Goal: Task Accomplishment & Management: Use online tool/utility

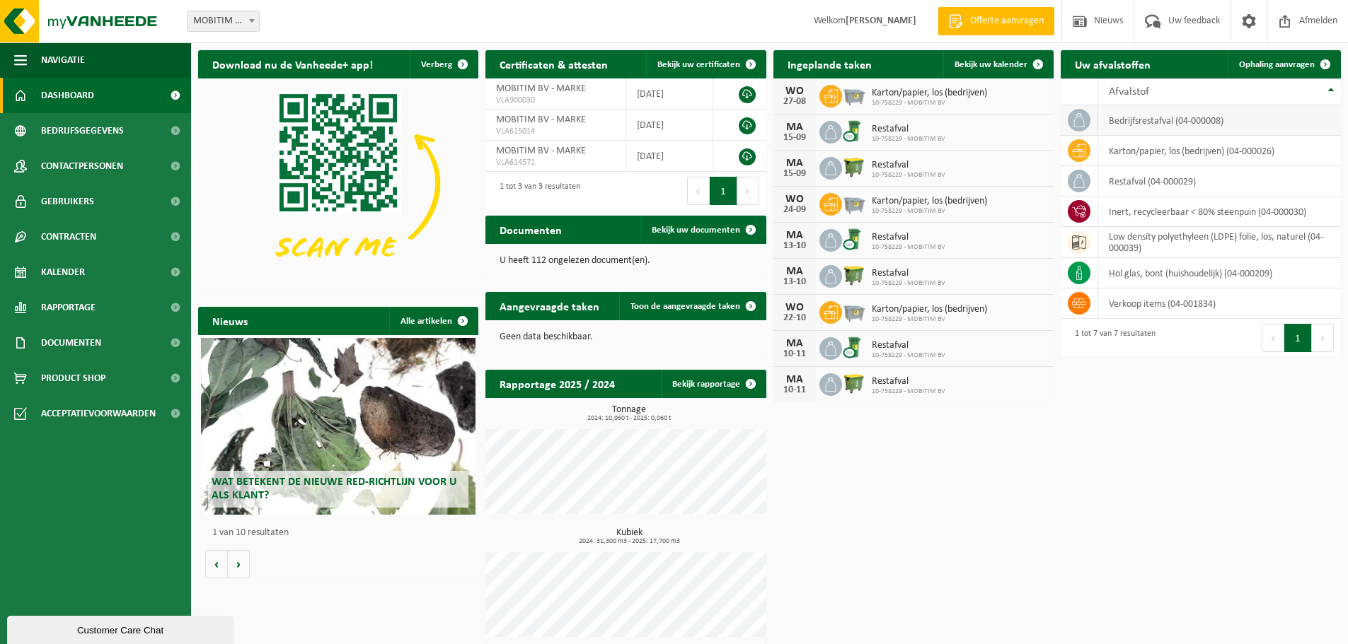
click at [1209, 117] on td "bedrijfsrestafval (04-000008)" at bounding box center [1219, 120] width 243 height 30
click at [1105, 122] on td "bedrijfsrestafval (04-000008)" at bounding box center [1219, 120] width 243 height 30
click at [1075, 122] on icon at bounding box center [1079, 120] width 14 height 14
click at [1270, 66] on span "Ophaling aanvragen" at bounding box center [1277, 64] width 76 height 9
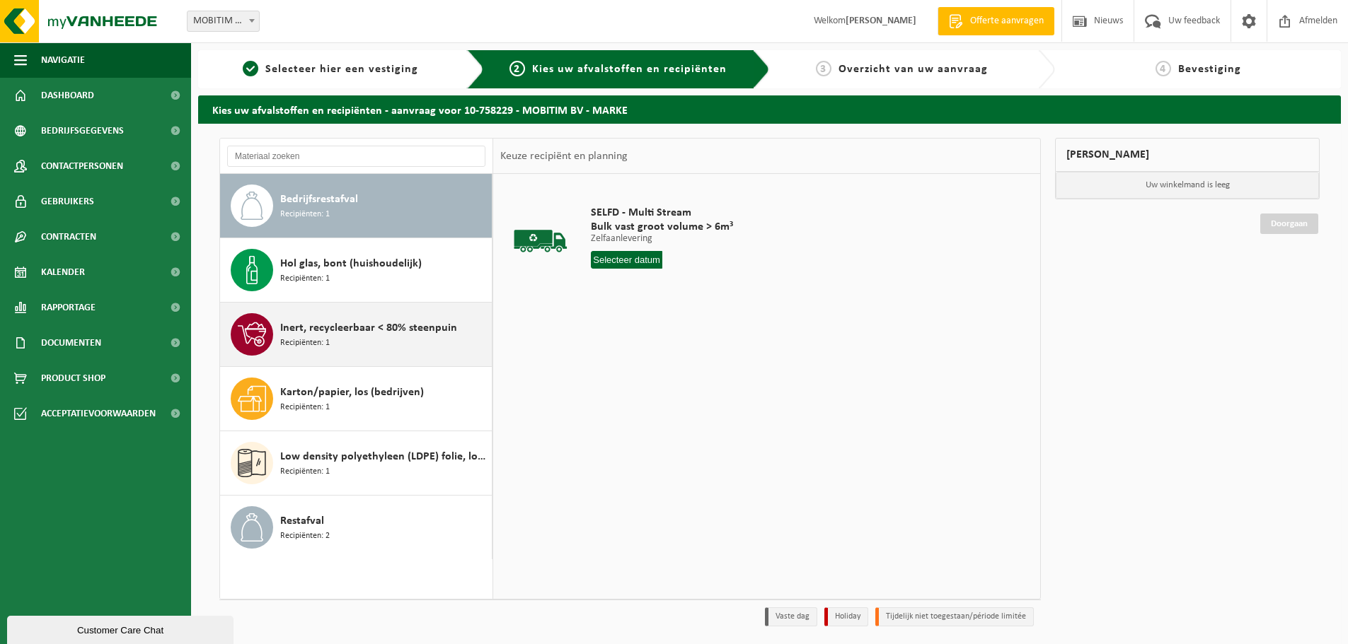
click at [434, 347] on div "Inert, recycleerbaar < 80% steenpuin Recipiënten: 1" at bounding box center [384, 334] width 208 height 42
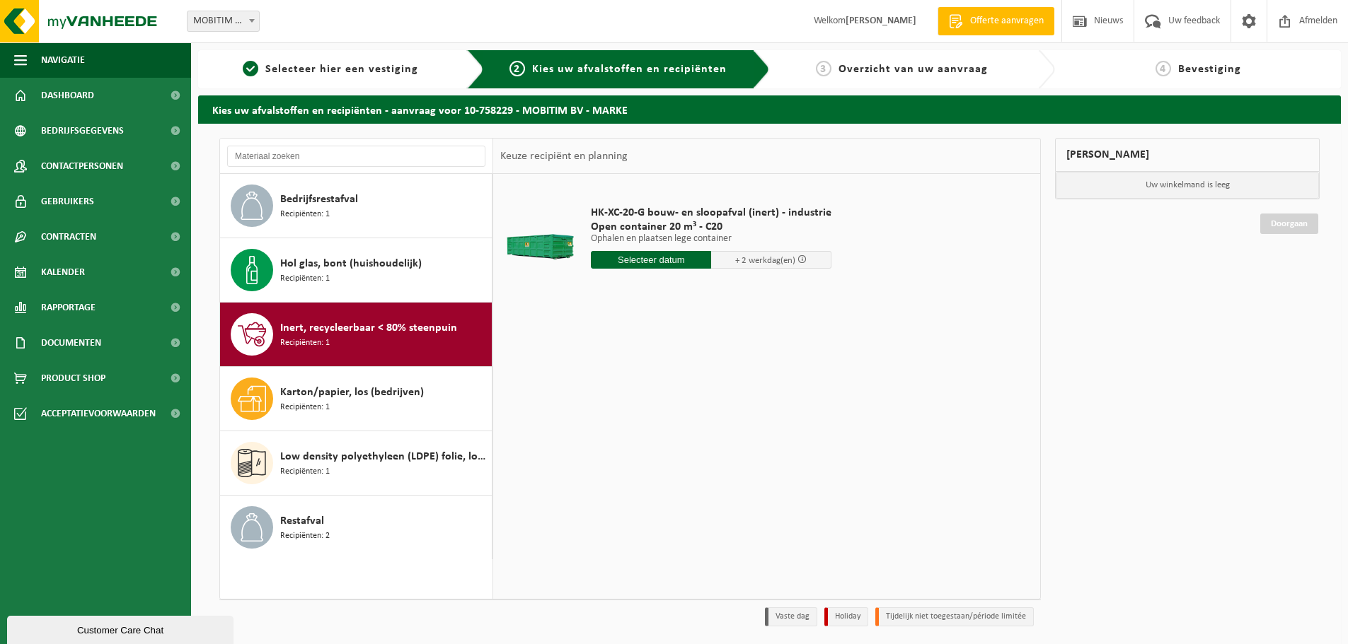
click at [659, 263] on input "text" at bounding box center [651, 260] width 120 height 18
click at [678, 429] on div "28" at bounding box center [678, 430] width 25 height 23
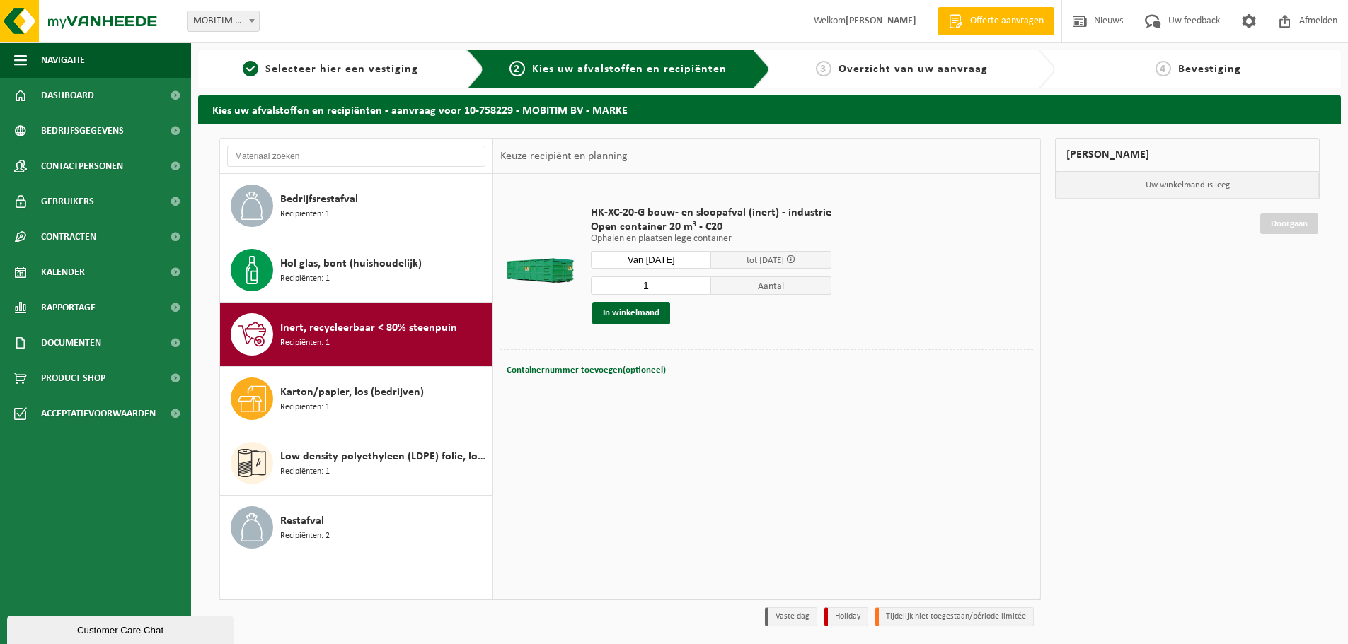
click at [667, 258] on input "Van 2025-08-28" at bounding box center [651, 260] width 120 height 18
click at [748, 286] on icon at bounding box center [751, 292] width 23 height 23
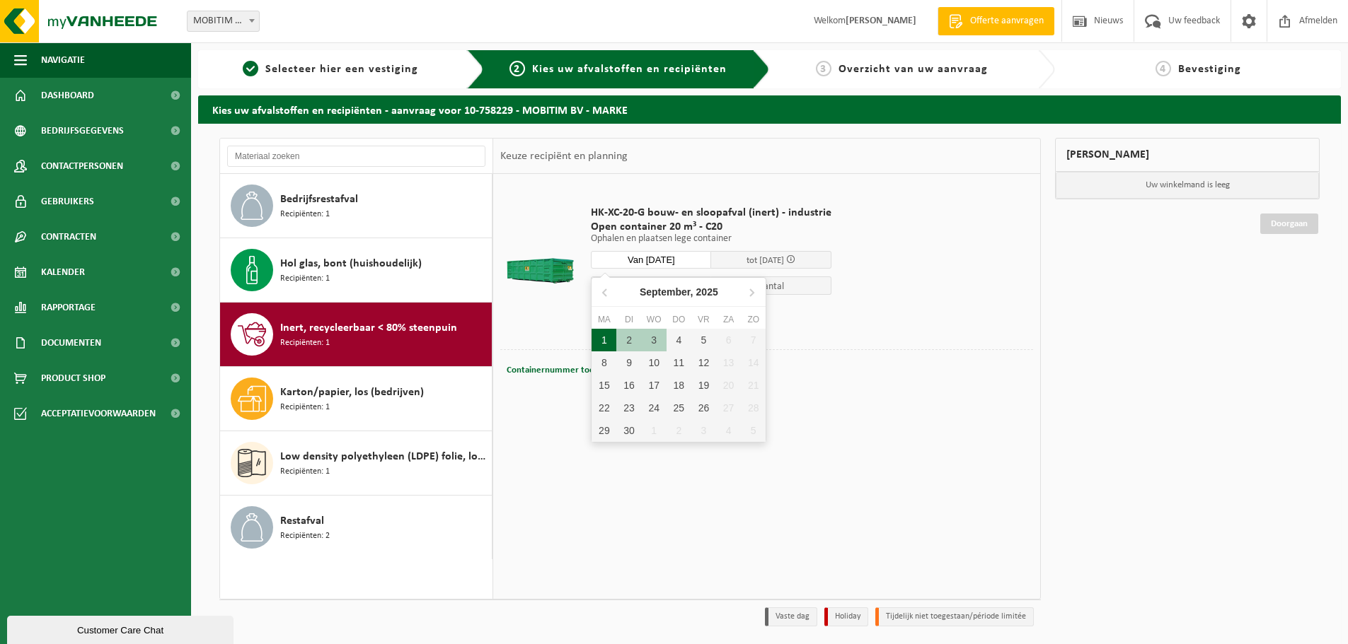
click at [603, 344] on div "1" at bounding box center [603, 340] width 25 height 23
type input "Van 2025-09-01"
click at [684, 255] on input "Van 2025-09-01" at bounding box center [651, 260] width 120 height 18
click at [892, 418] on div "HK-XC-20-G bouw- en sloopafval (inert) - industrie Open container 20 m³ - C20 O…" at bounding box center [766, 386] width 547 height 424
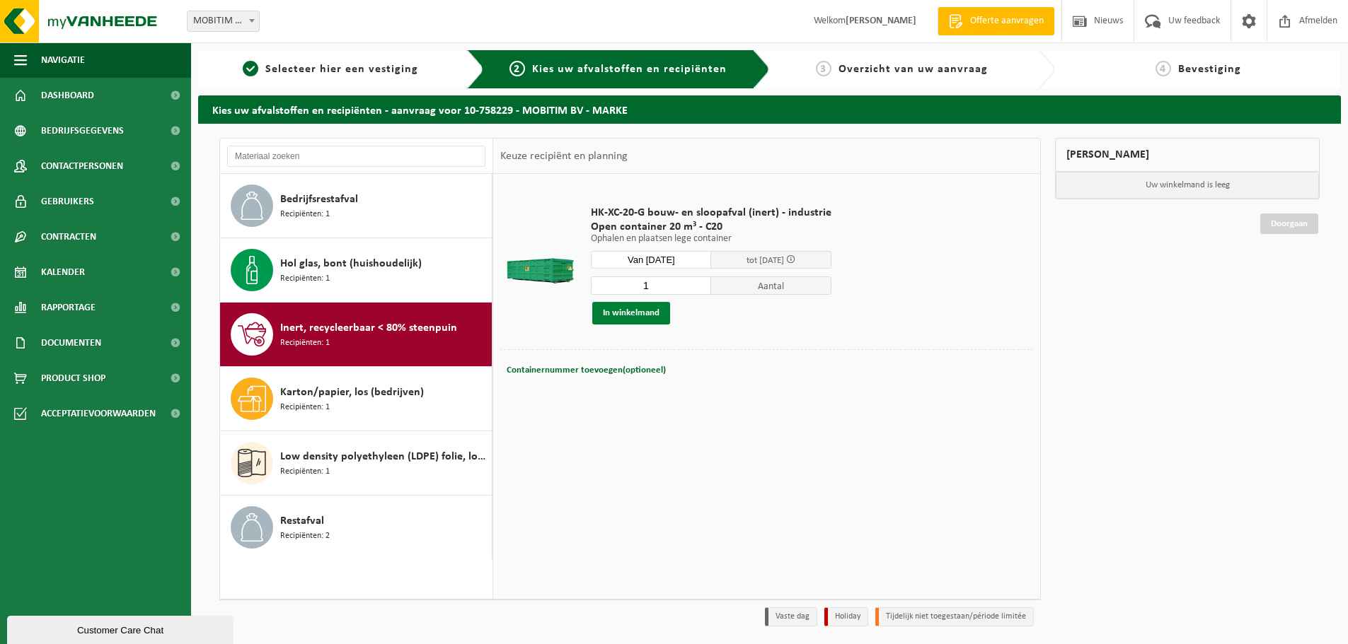
click at [656, 319] on button "In winkelmand" at bounding box center [631, 313] width 78 height 23
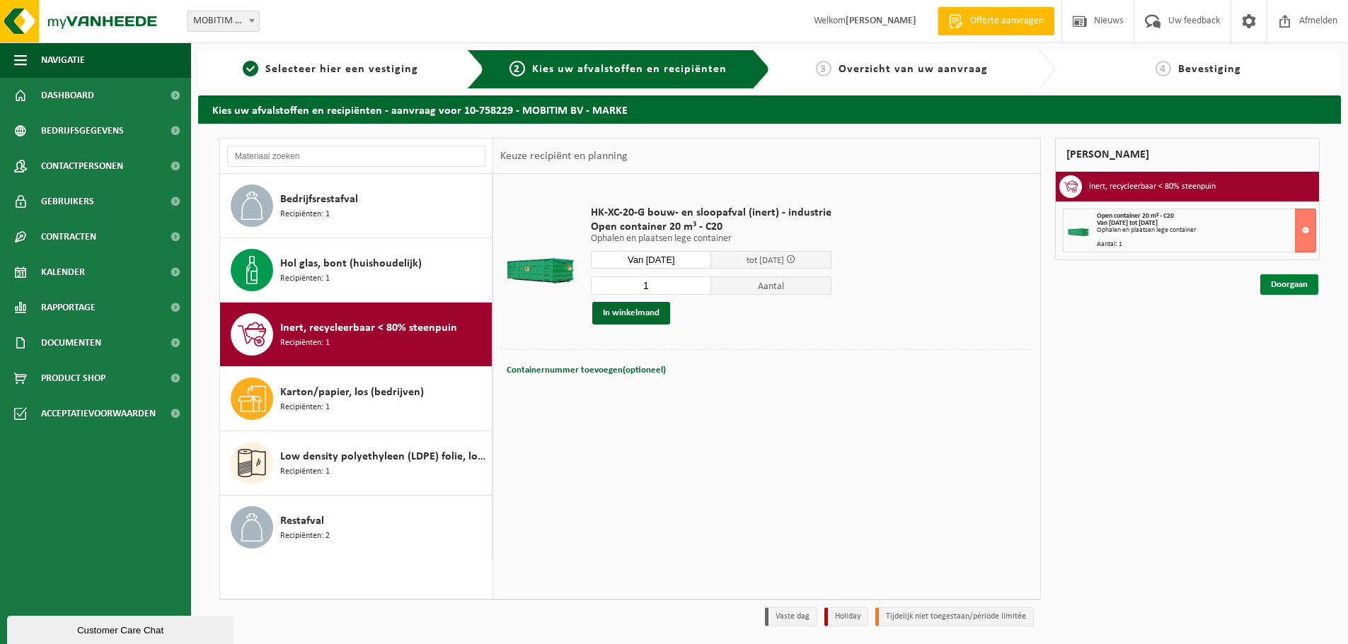
click at [1292, 279] on link "Doorgaan" at bounding box center [1289, 284] width 58 height 21
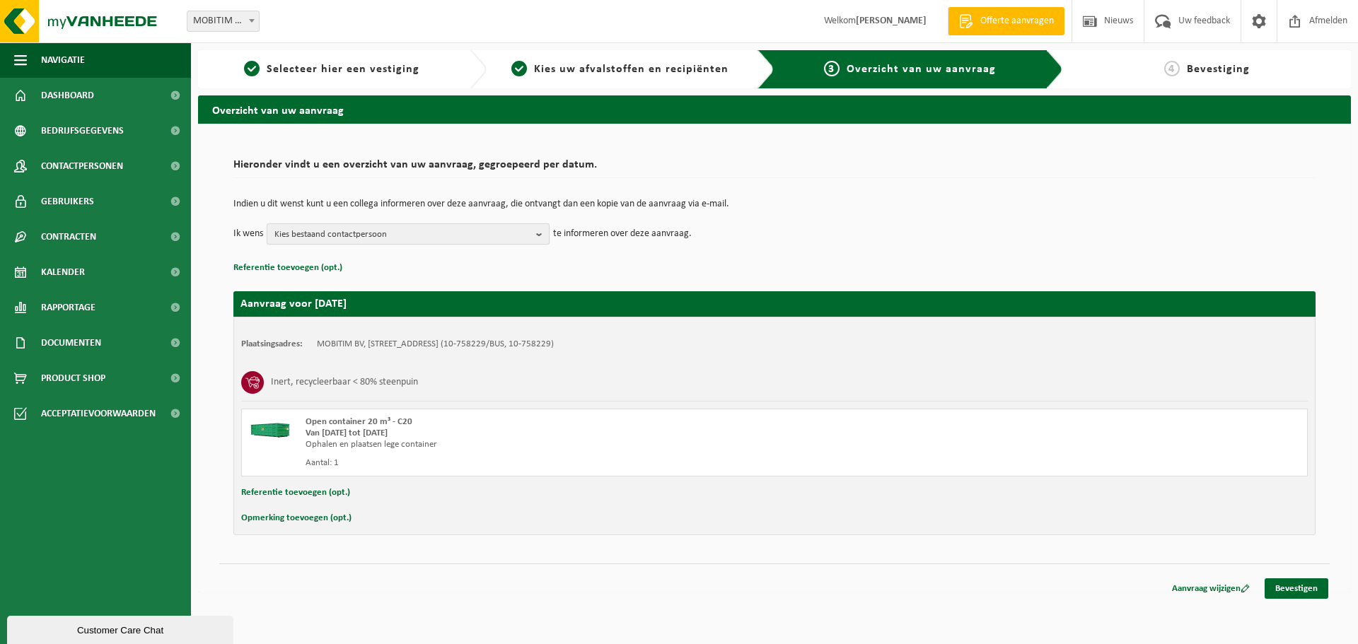
click at [405, 236] on span "Kies bestaand contactpersoon" at bounding box center [402, 234] width 256 height 21
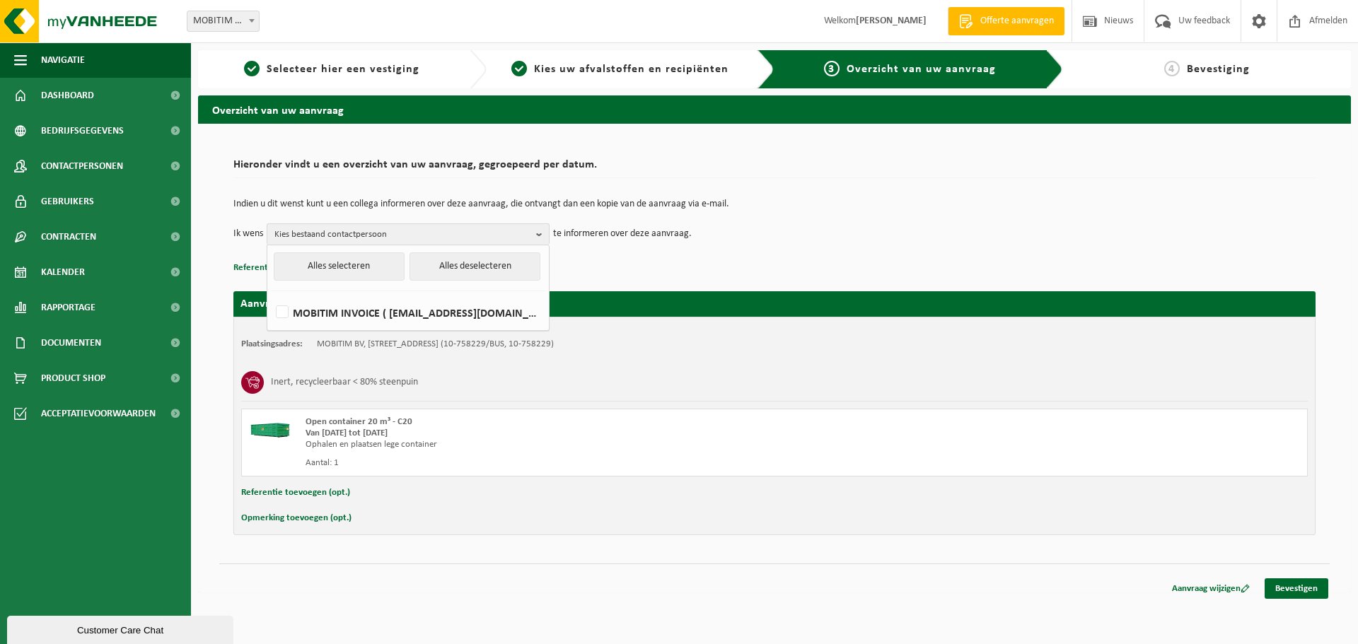
click at [318, 200] on p "Indien u dit wenst kunt u een collega informeren over deze aanvraag, die ontvan…" at bounding box center [774, 204] width 1082 height 10
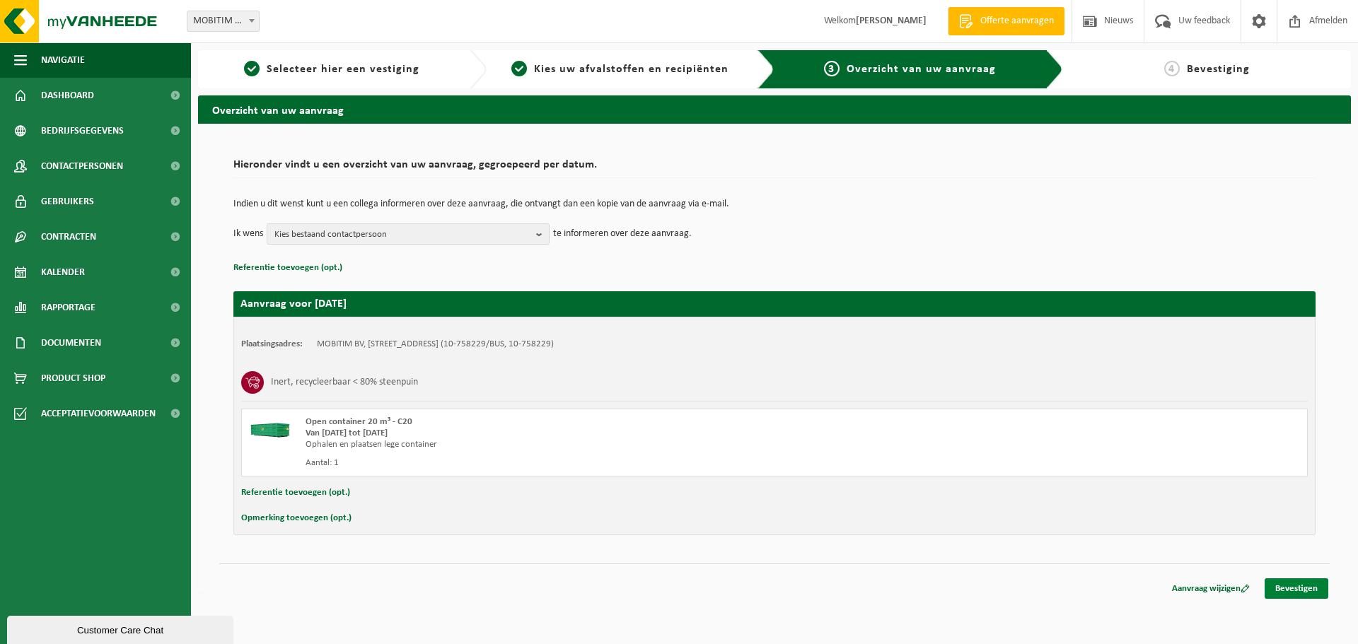
click at [1278, 586] on link "Bevestigen" at bounding box center [1297, 589] width 64 height 21
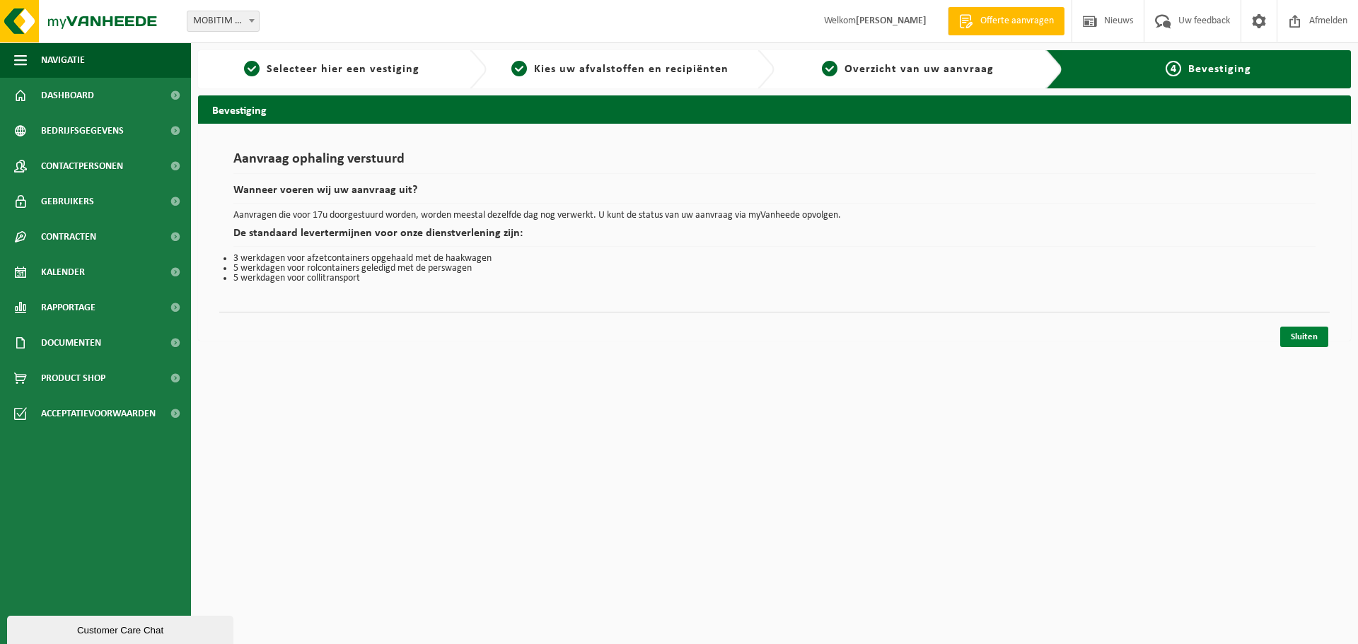
click at [1301, 338] on link "Sluiten" at bounding box center [1304, 337] width 48 height 21
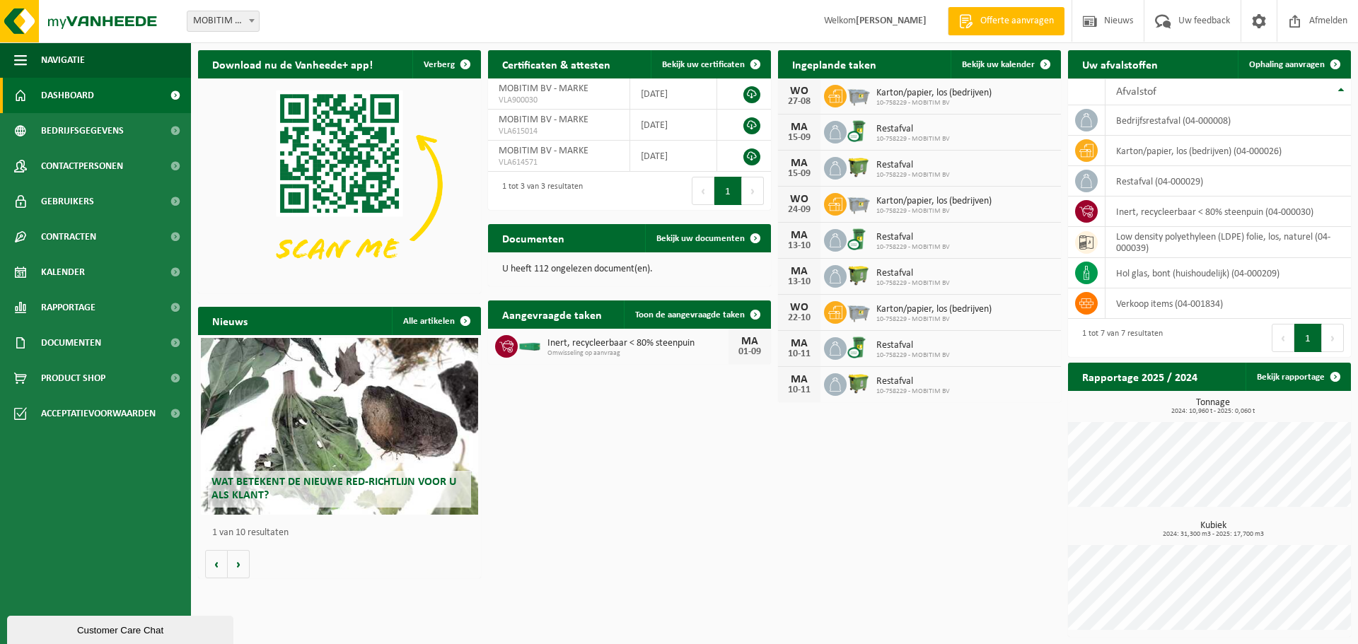
click at [963, 526] on div "Download nu de Vanheede+ app! Verberg Certificaten & attesten Bekijk uw certifi…" at bounding box center [775, 343] width 1160 height 601
click at [103, 270] on link "Kalender" at bounding box center [95, 272] width 191 height 35
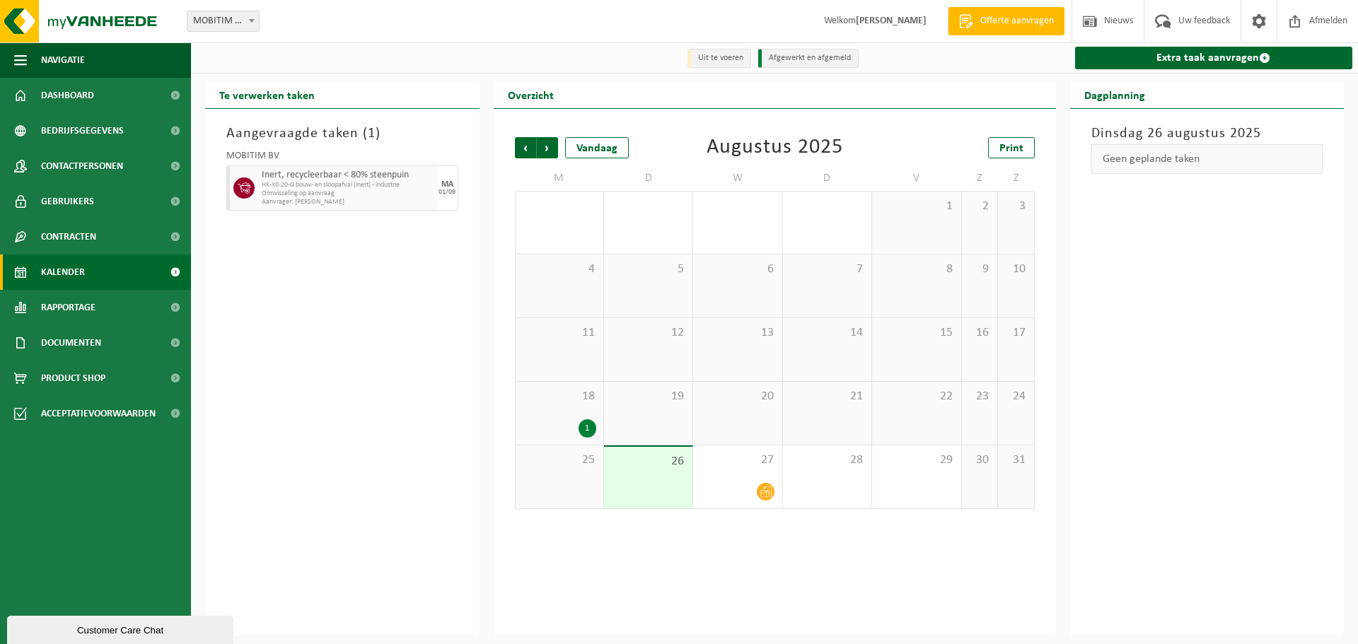
click at [445, 145] on div "MOBITIM BV Inert, recycleerbaar < 80% steenpuin HK-XC-20-G bouw- en sloopafval …" at bounding box center [342, 178] width 246 height 69
click at [757, 468] on span "27" at bounding box center [737, 461] width 74 height 16
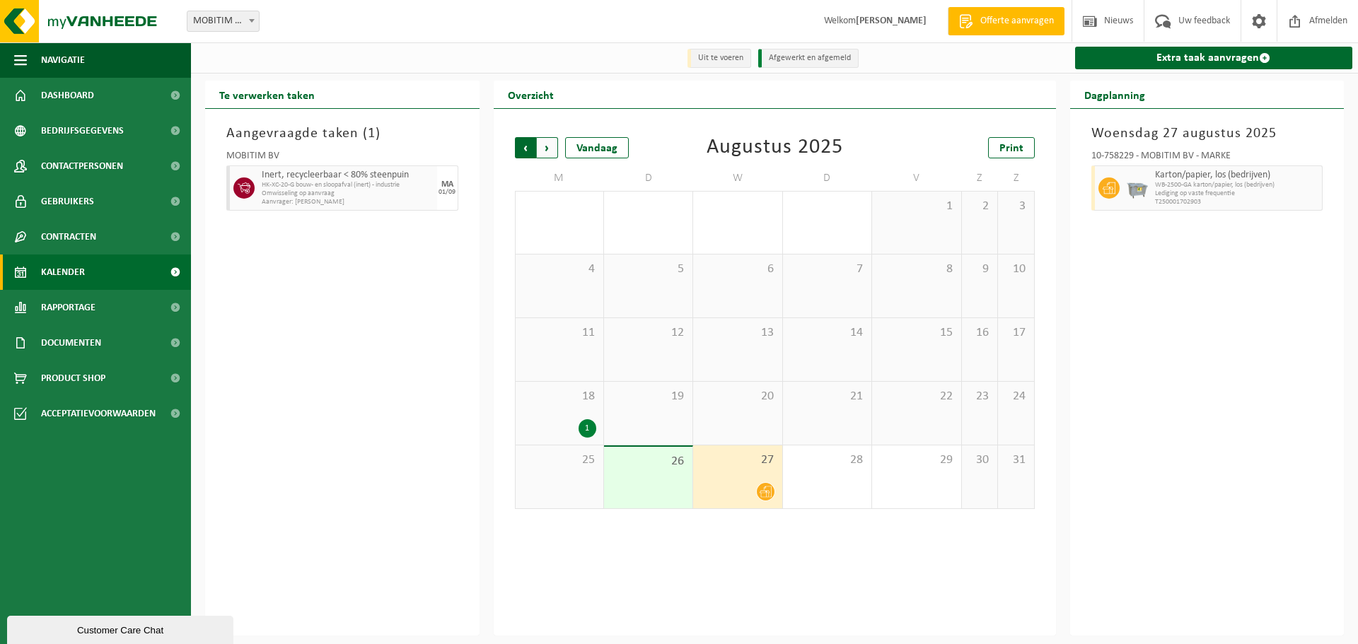
click at [550, 145] on span "Volgende" at bounding box center [547, 147] width 21 height 21
